Goal: Information Seeking & Learning: Learn about a topic

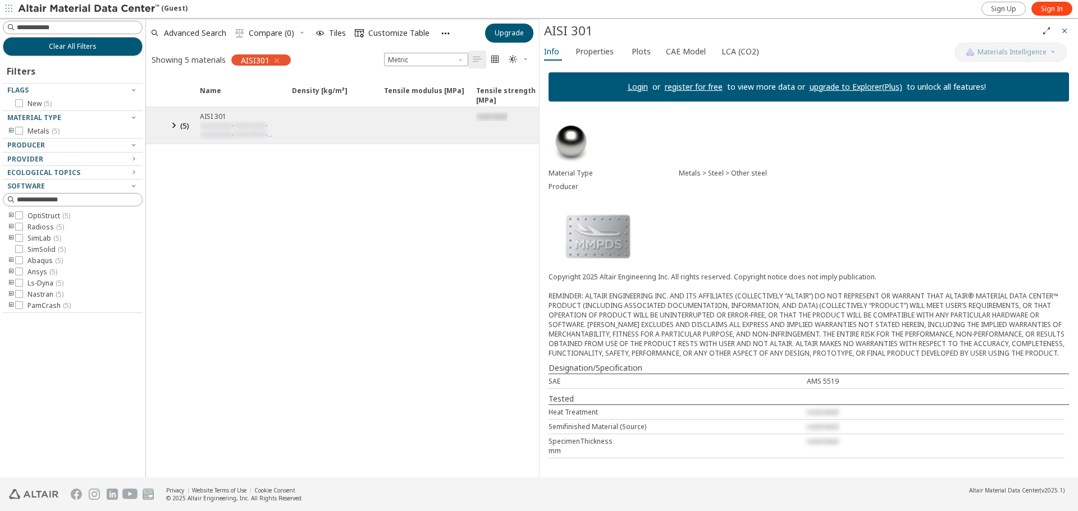
click at [180, 124] on icon at bounding box center [173, 125] width 13 height 14
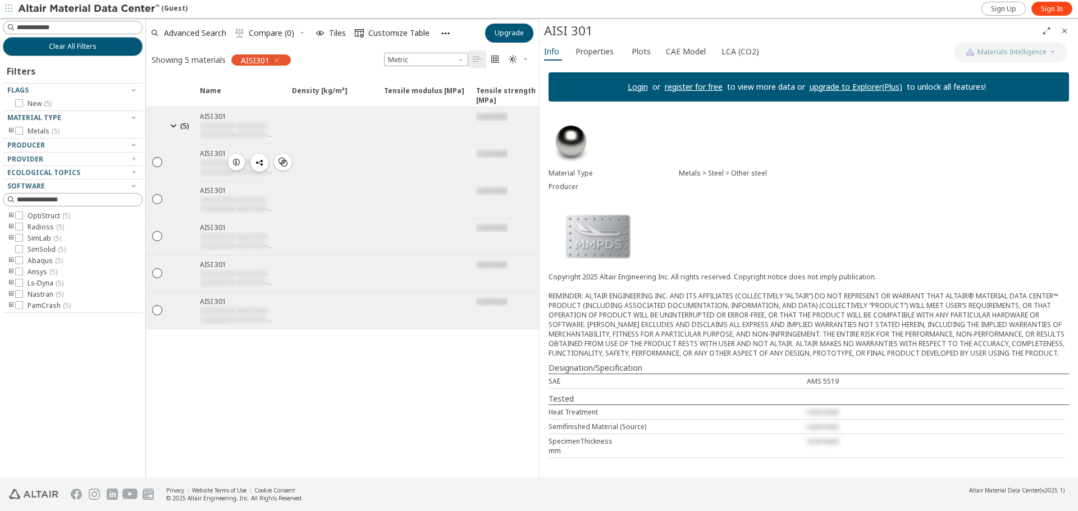
click at [213, 153] on div "AISI 301" at bounding box center [242, 154] width 85 height 10
click at [1050, 12] on span "Sign In" at bounding box center [1052, 8] width 22 height 9
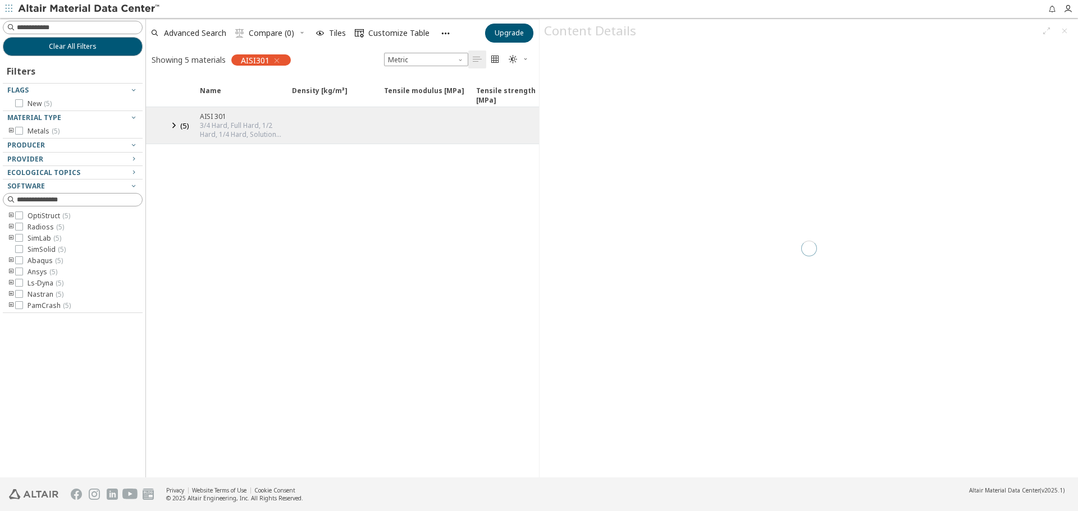
click at [170, 127] on icon at bounding box center [173, 125] width 13 height 14
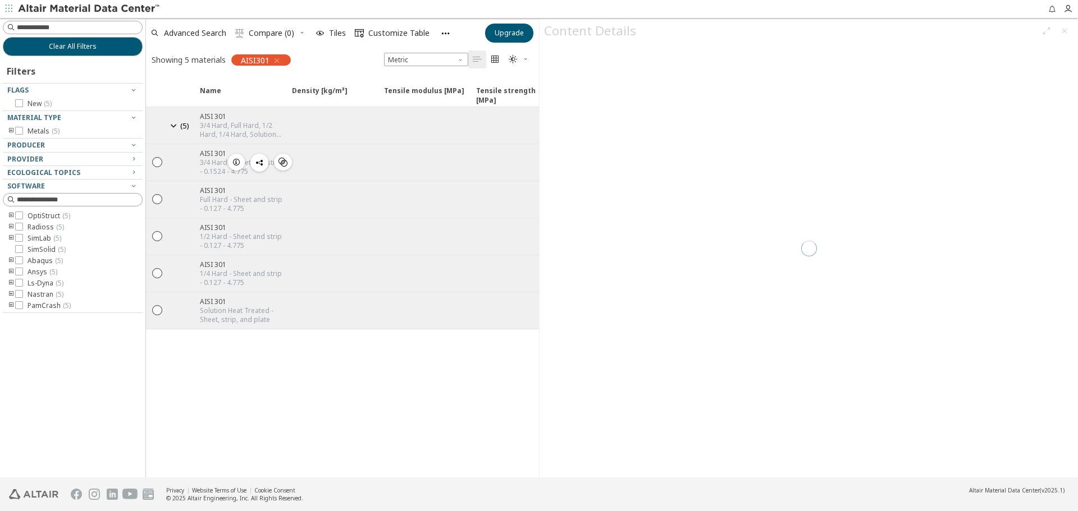
click at [209, 162] on div "3/4 Hard - Sheet and strip - 0.1524 - 4.775" at bounding box center [242, 167] width 85 height 18
click at [158, 161] on icon "" at bounding box center [158, 162] width 10 height 10
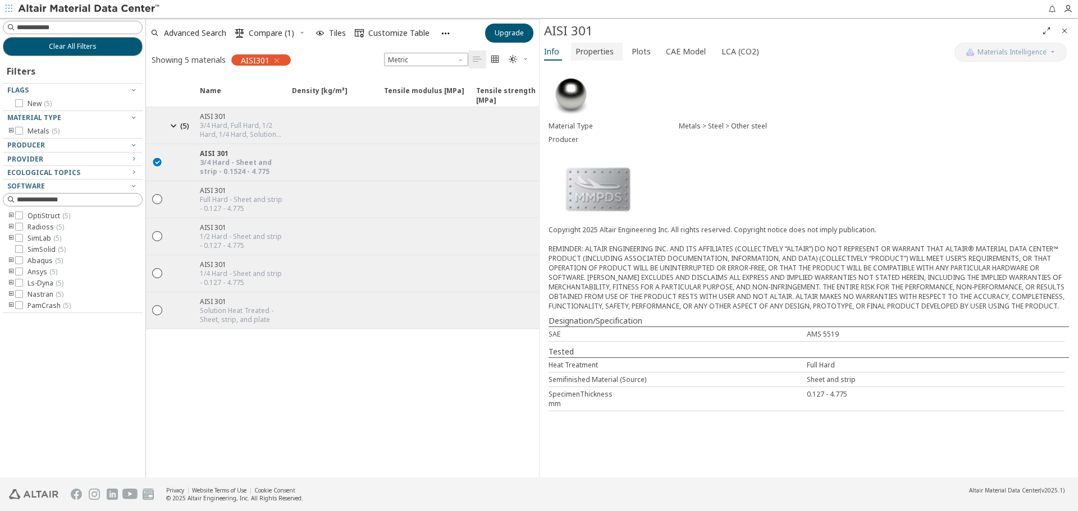
click at [595, 49] on span "Properties" at bounding box center [594, 52] width 38 height 18
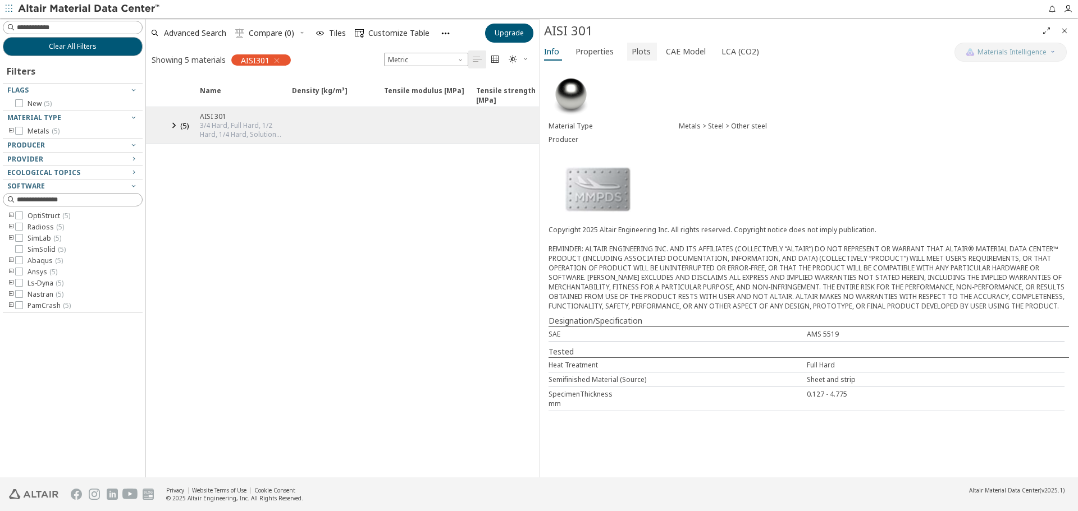
click at [640, 44] on span "Plots" at bounding box center [641, 52] width 19 height 18
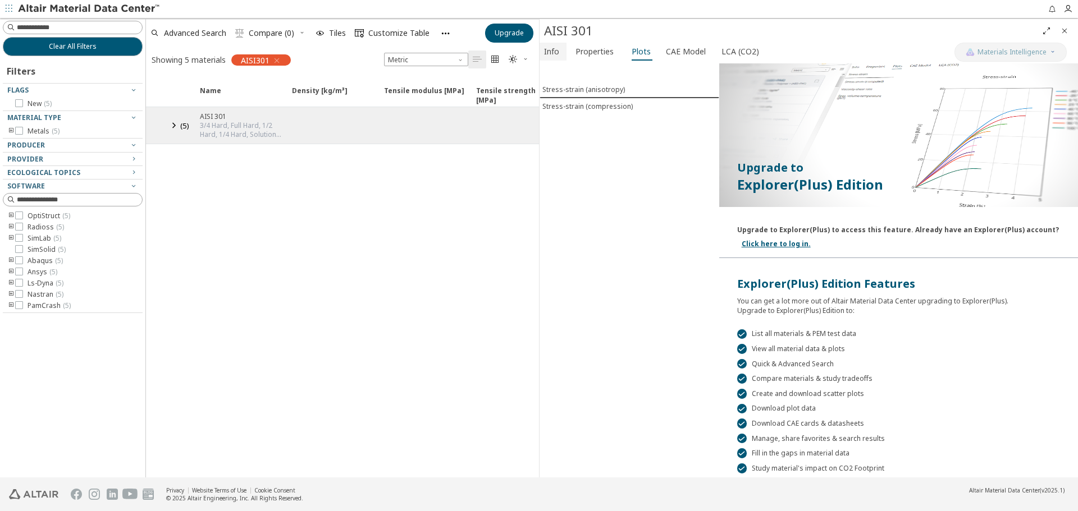
click at [561, 50] on button "Info" at bounding box center [553, 52] width 27 height 18
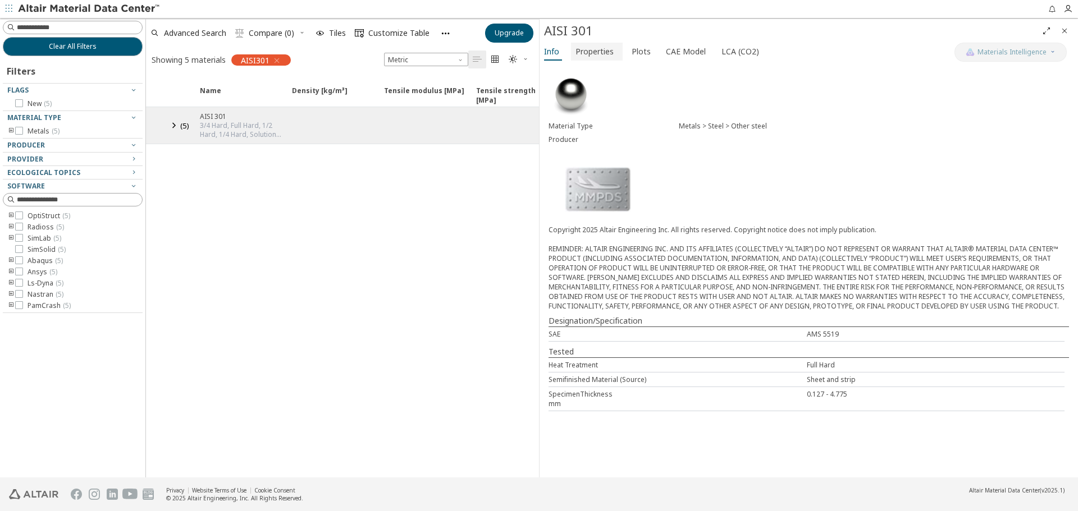
click at [607, 56] on span "Properties" at bounding box center [594, 52] width 38 height 18
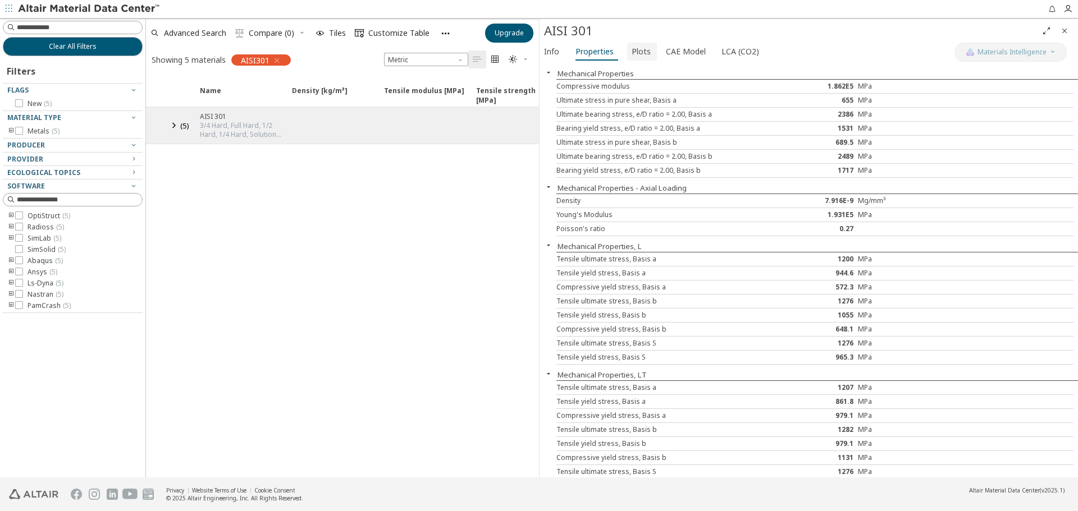
click at [627, 54] on button "Plots" at bounding box center [642, 52] width 30 height 18
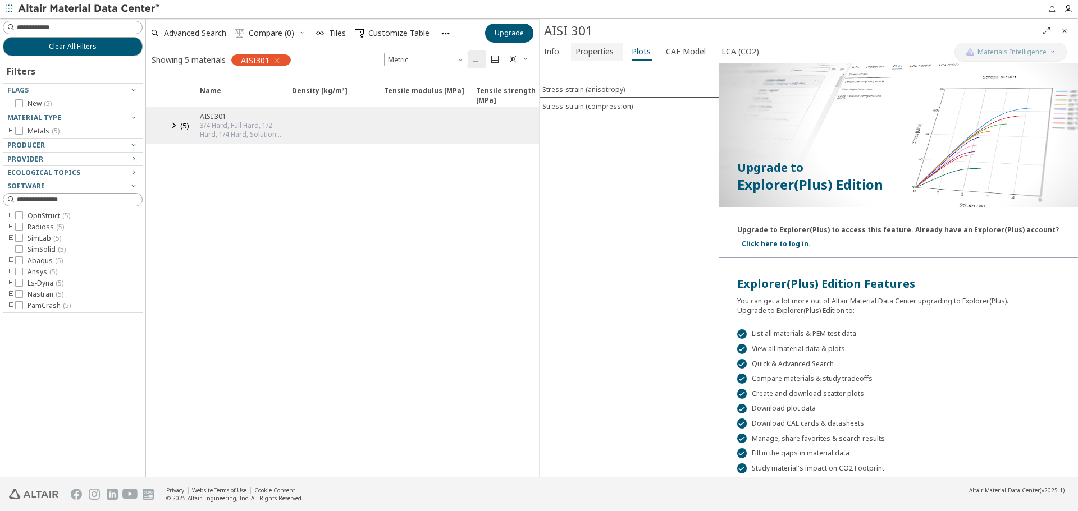
click at [585, 54] on span "Properties" at bounding box center [594, 52] width 38 height 18
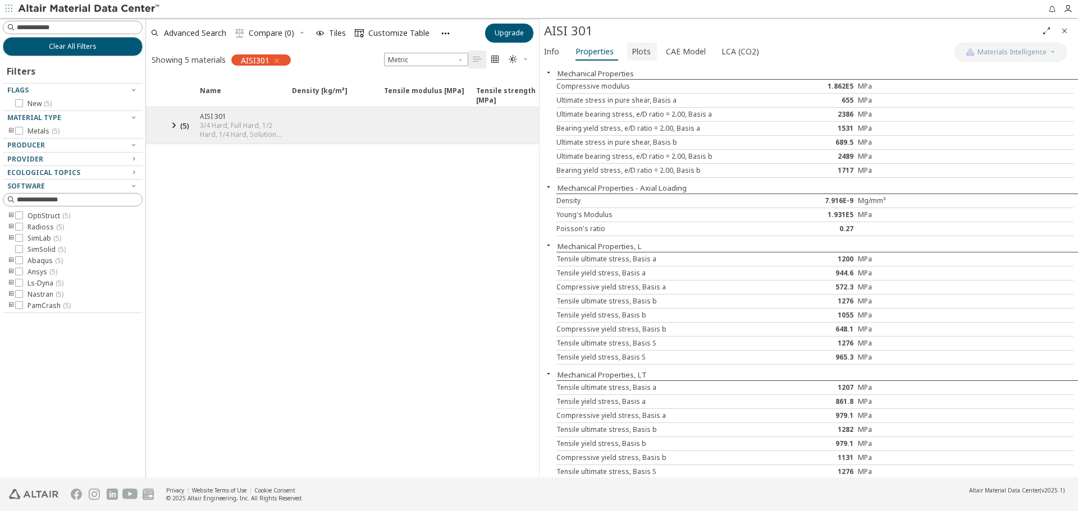
click at [636, 48] on span "Plots" at bounding box center [641, 52] width 19 height 18
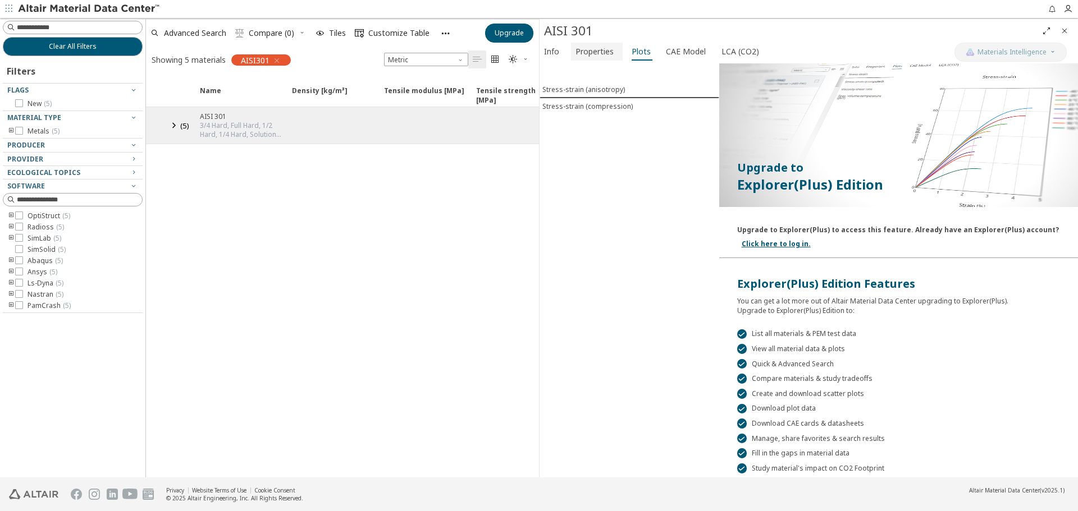
click at [594, 48] on span "Properties" at bounding box center [594, 52] width 38 height 18
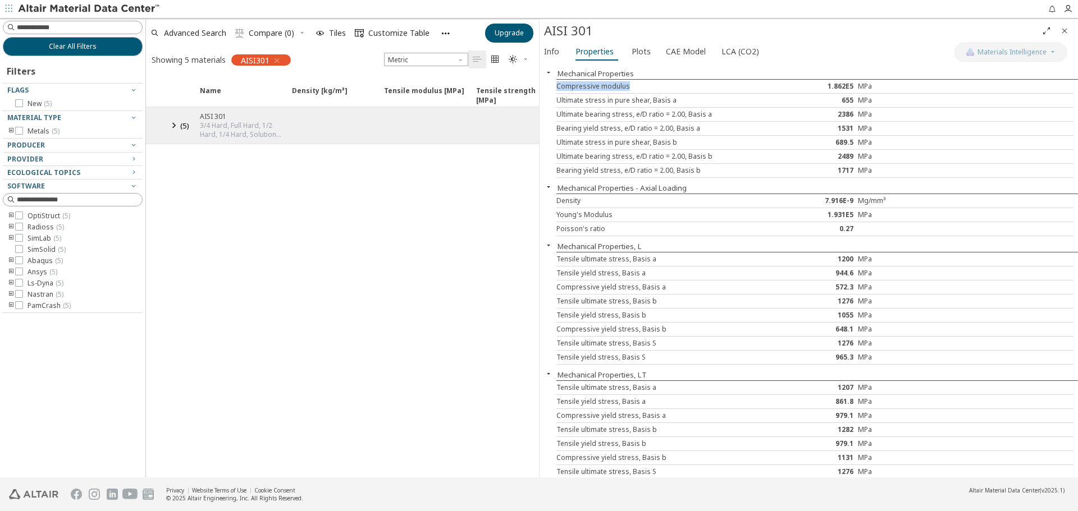
drag, startPoint x: 614, startPoint y: 88, endPoint x: 552, endPoint y: 93, distance: 62.0
click at [552, 93] on div "Mechanical Properties Compressive modulus 1.862E5 MPa Ultimate stress in pure s…" at bounding box center [809, 270] width 538 height 414
click at [644, 53] on span "Plots" at bounding box center [641, 52] width 19 height 18
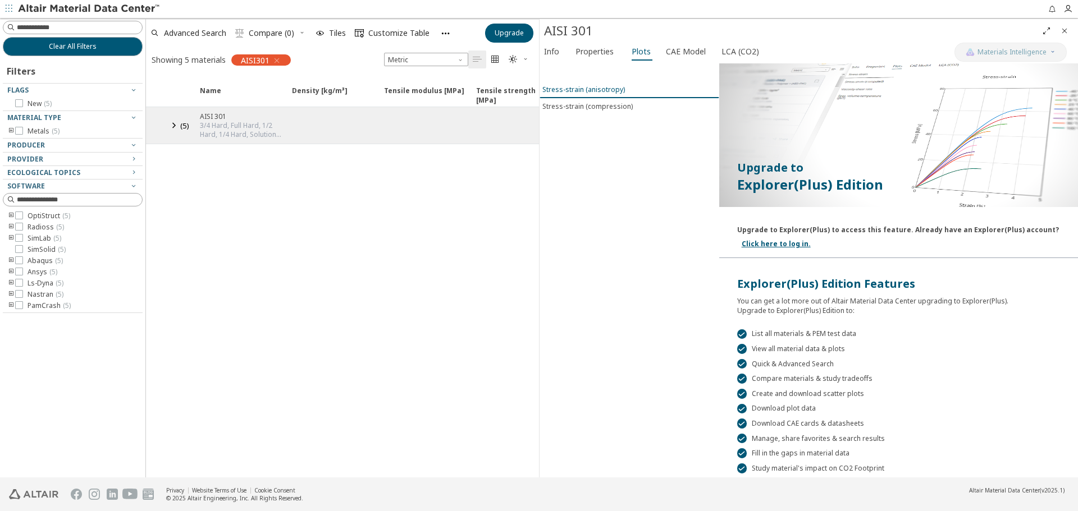
click at [590, 92] on div "Stress-strain (anisotropy)" at bounding box center [583, 90] width 83 height 10
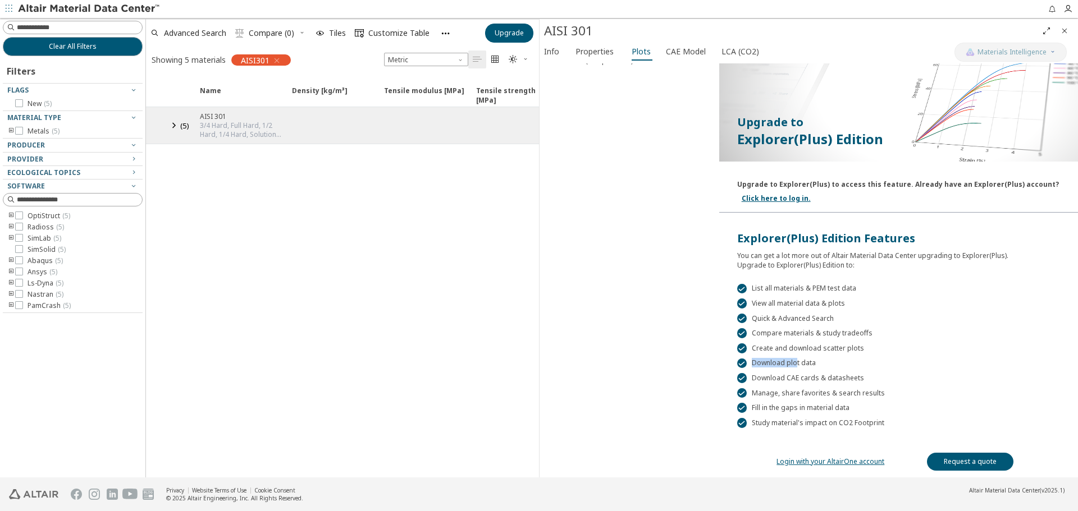
drag, startPoint x: 758, startPoint y: 368, endPoint x: 793, endPoint y: 366, distance: 34.9
click at [793, 366] on div " Download plot data" at bounding box center [898, 364] width 323 height 10
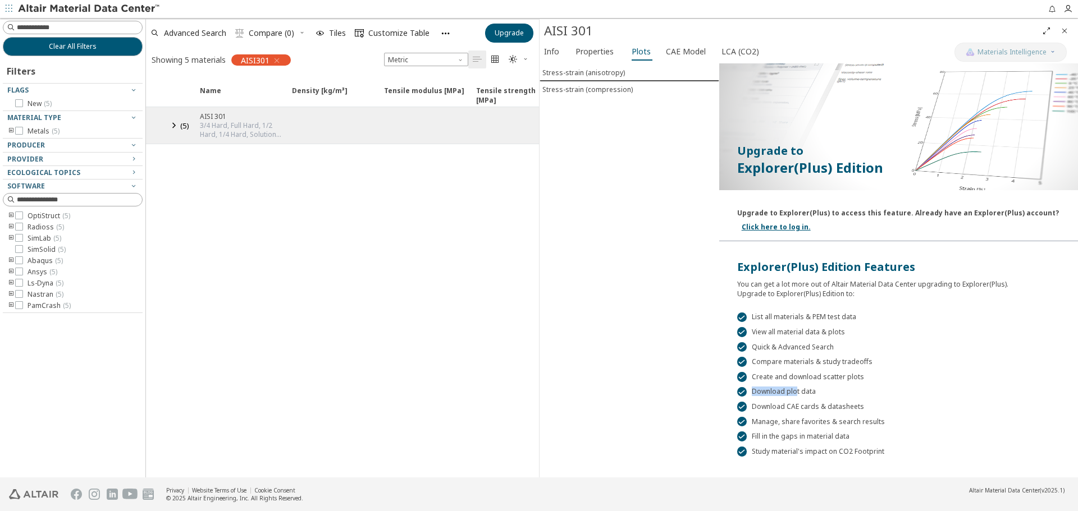
scroll to position [0, 0]
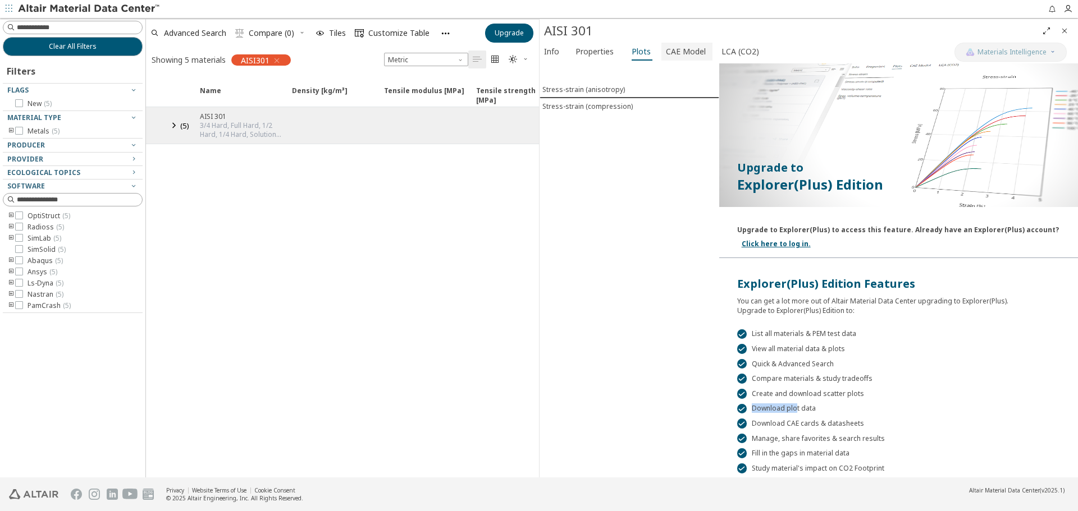
click at [688, 47] on span "CAE Model" at bounding box center [686, 52] width 40 height 18
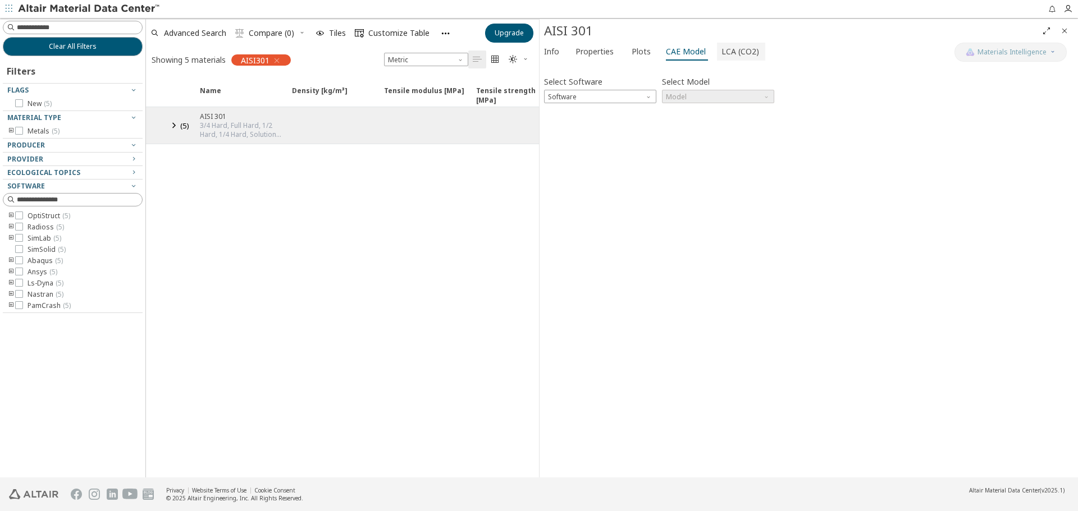
click at [738, 48] on span "LCA (CO2)" at bounding box center [740, 52] width 38 height 18
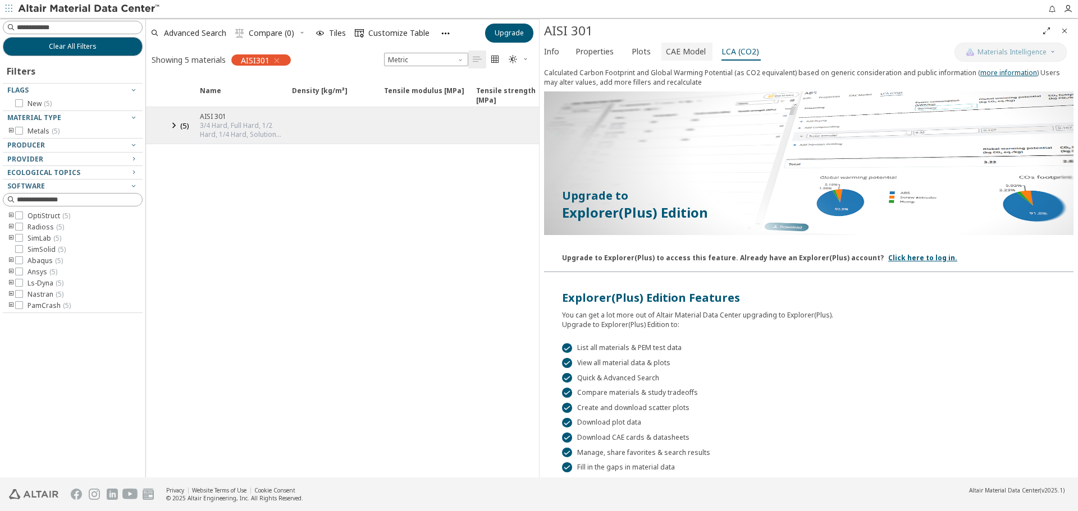
click at [670, 44] on span "CAE Model" at bounding box center [686, 52] width 40 height 18
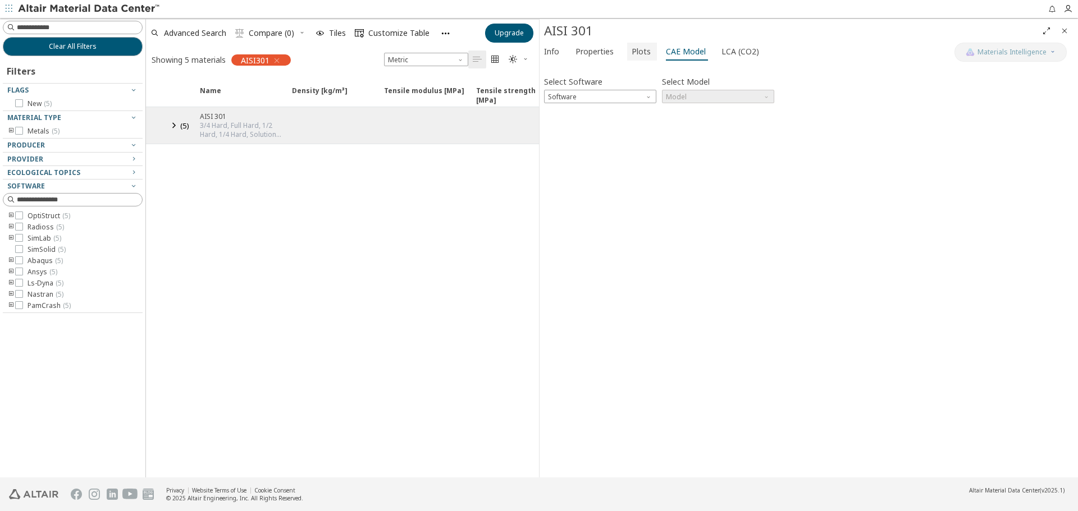
click at [644, 44] on span "Plots" at bounding box center [641, 52] width 19 height 18
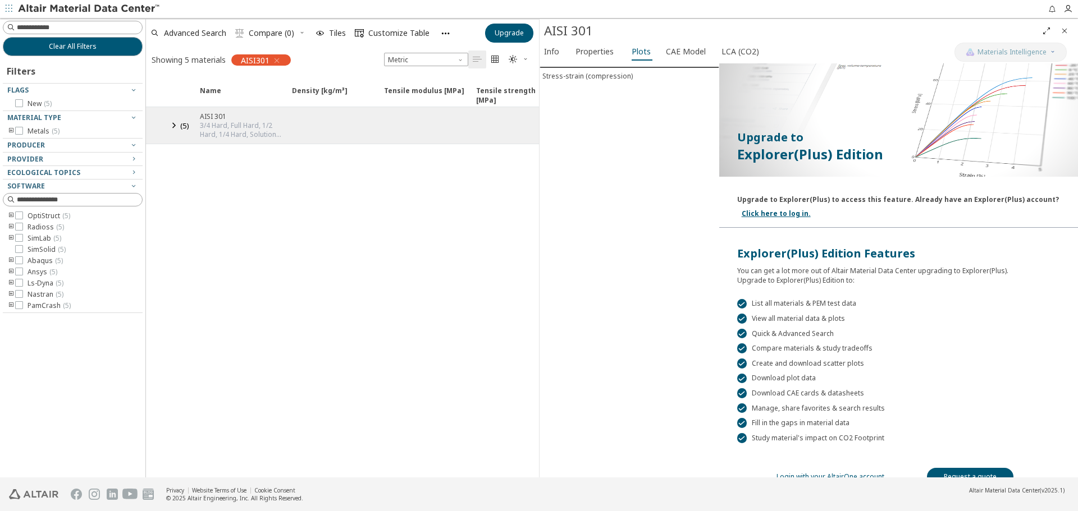
scroll to position [45, 0]
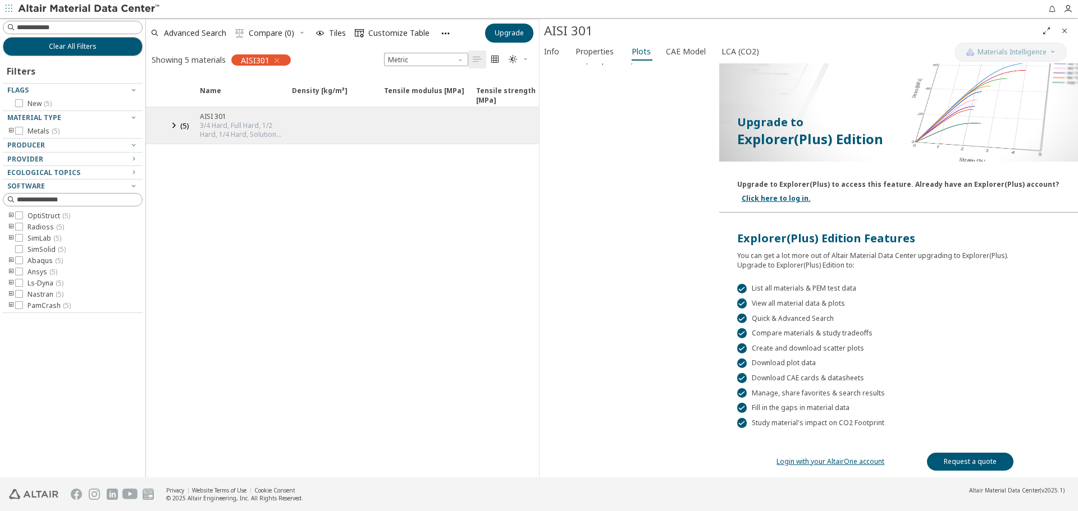
click at [853, 462] on link "Login with your AltairOne account" at bounding box center [830, 462] width 108 height 10
